Goal: Transaction & Acquisition: Purchase product/service

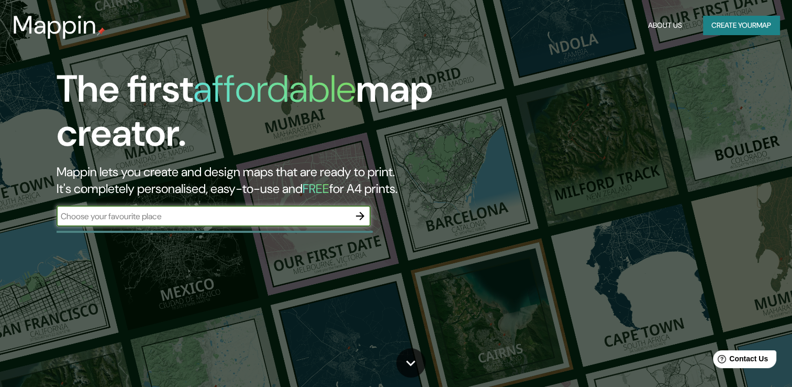
click at [748, 23] on button "Create your map" at bounding box center [741, 25] width 76 height 19
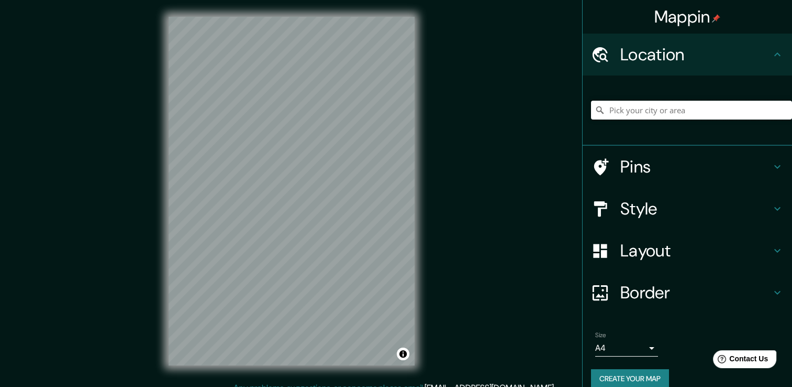
click at [637, 104] on input "Pick your city or area" at bounding box center [691, 110] width 201 height 19
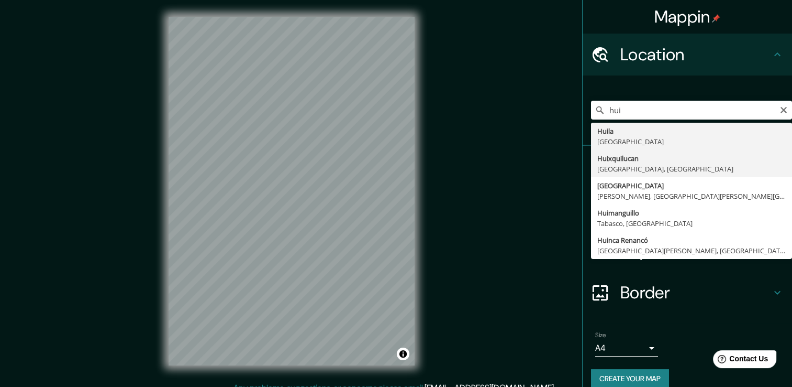
type input "Huixquilucan, [GEOGRAPHIC_DATA], [GEOGRAPHIC_DATA]"
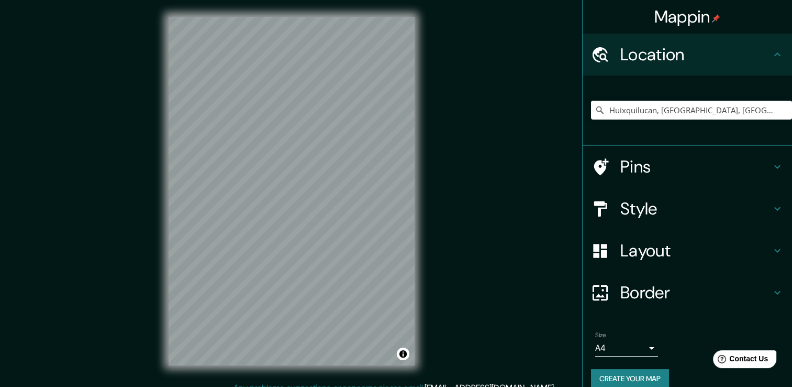
click at [209, 183] on div "Mappin Location [GEOGRAPHIC_DATA], [GEOGRAPHIC_DATA], [GEOGRAPHIC_DATA] Pins St…" at bounding box center [396, 199] width 792 height 398
click at [780, 107] on icon "Clear" at bounding box center [784, 110] width 8 height 8
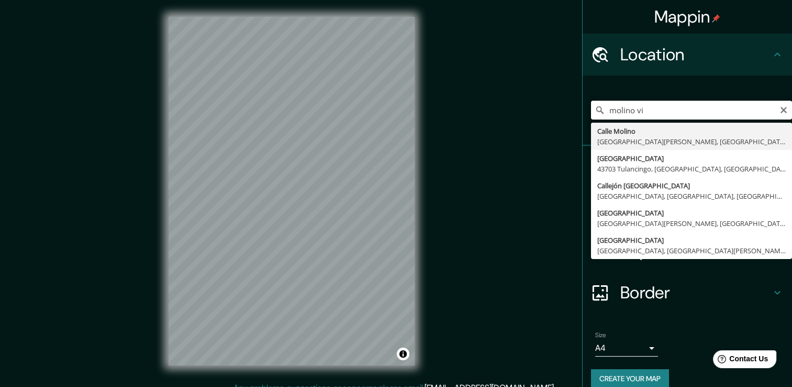
type input "molino vi"
click at [550, 161] on div "Mappin Location [GEOGRAPHIC_DATA] [GEOGRAPHIC_DATA][PERSON_NAME], [GEOGRAPHIC_D…" at bounding box center [396, 199] width 792 height 398
